Goal: Find specific page/section: Find specific page/section

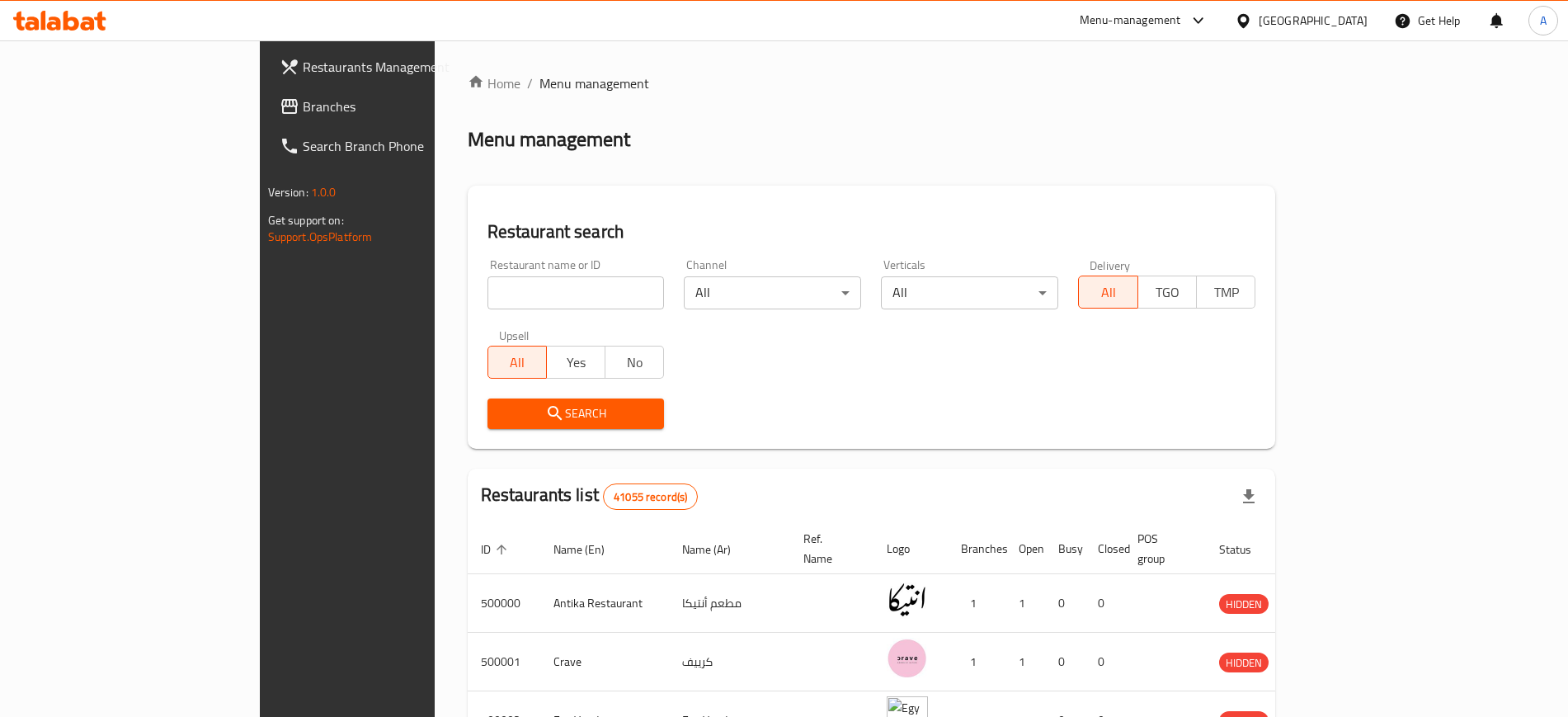
click at [487, 284] on input "search" at bounding box center [576, 292] width 178 height 33
click button "Search" at bounding box center [576, 414] width 178 height 30
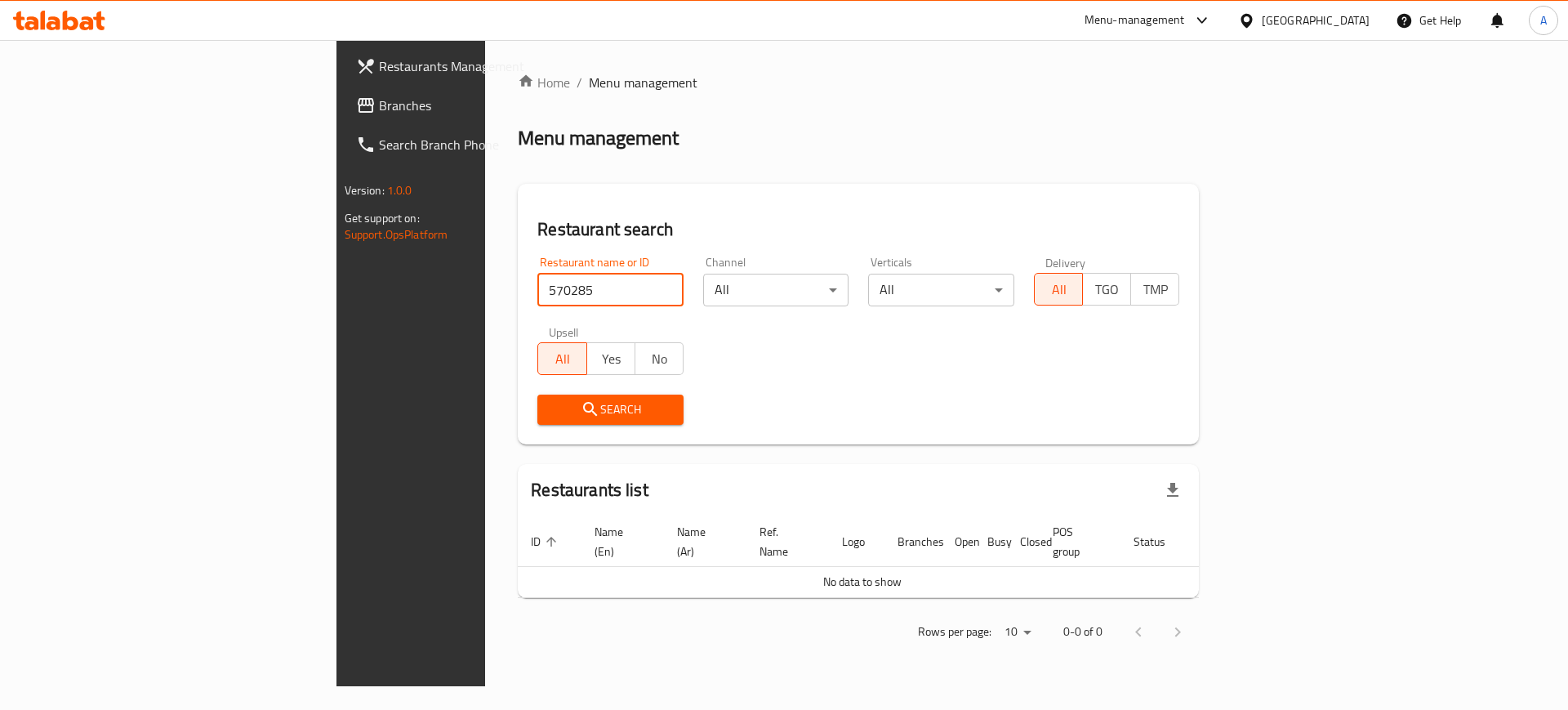
click at [537, 282] on input "570285" at bounding box center [610, 289] width 146 height 33
type input "5"
type input "570285"
click button "Search" at bounding box center [610, 410] width 146 height 30
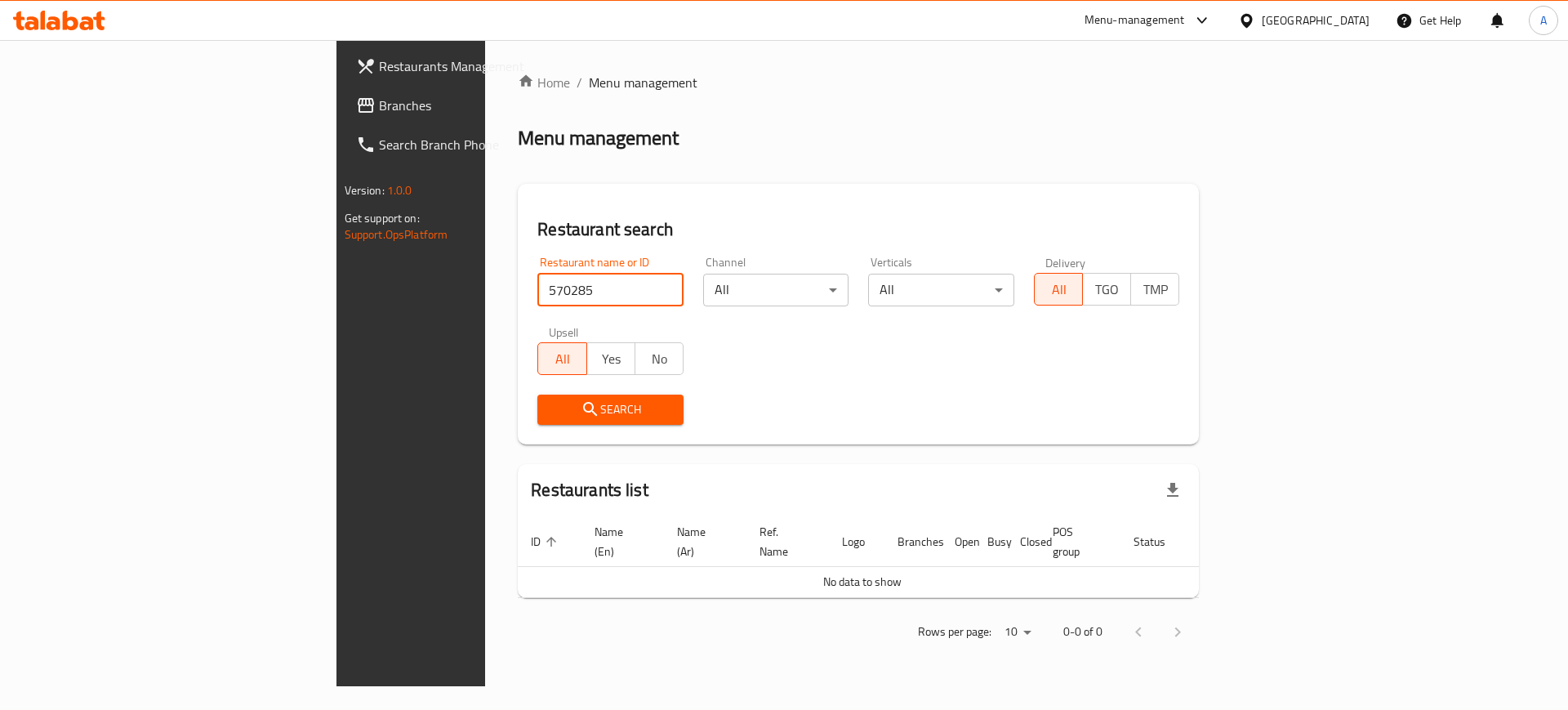
click at [537, 297] on input "570285" at bounding box center [610, 289] width 146 height 33
click button "Search" at bounding box center [610, 410] width 146 height 30
click at [537, 297] on input "570285" at bounding box center [610, 289] width 146 height 33
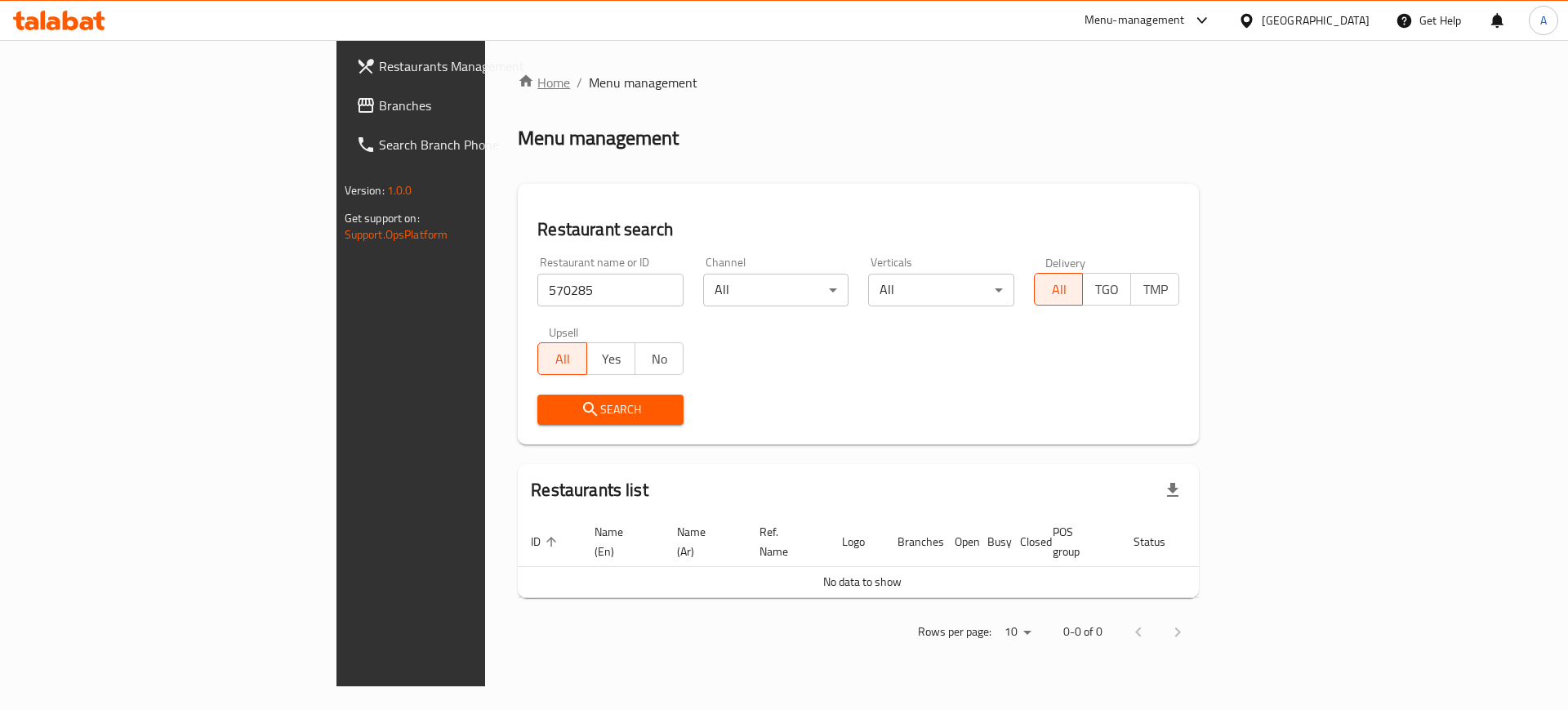
click at [517, 80] on link "Home" at bounding box center [544, 82] width 52 height 20
